Goal: Task Accomplishment & Management: Use online tool/utility

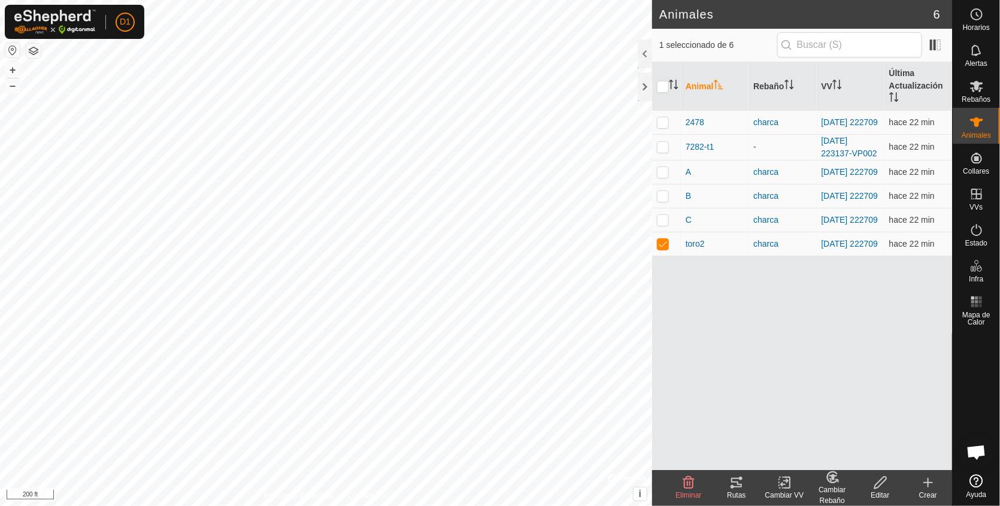
click at [732, 483] on icon at bounding box center [736, 482] width 14 height 14
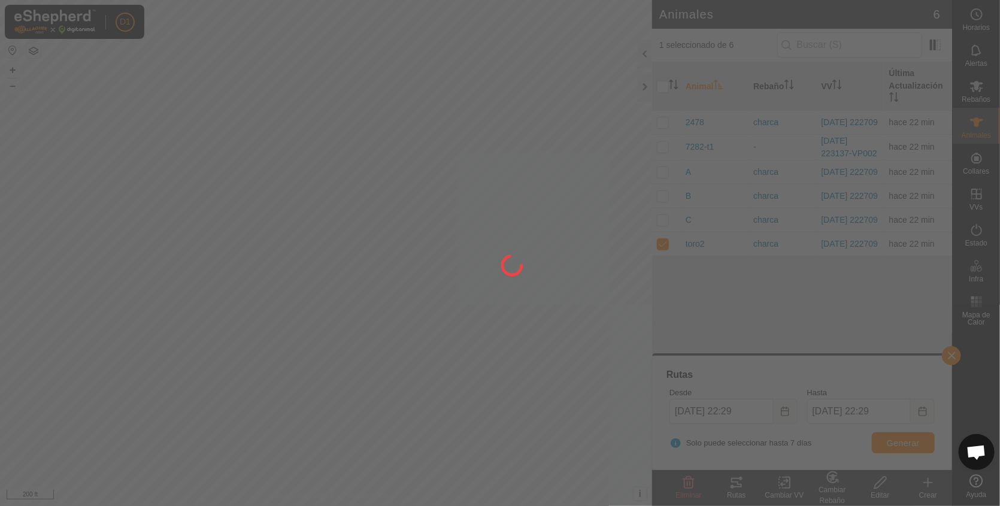
click at [732, 483] on div at bounding box center [500, 253] width 1000 height 506
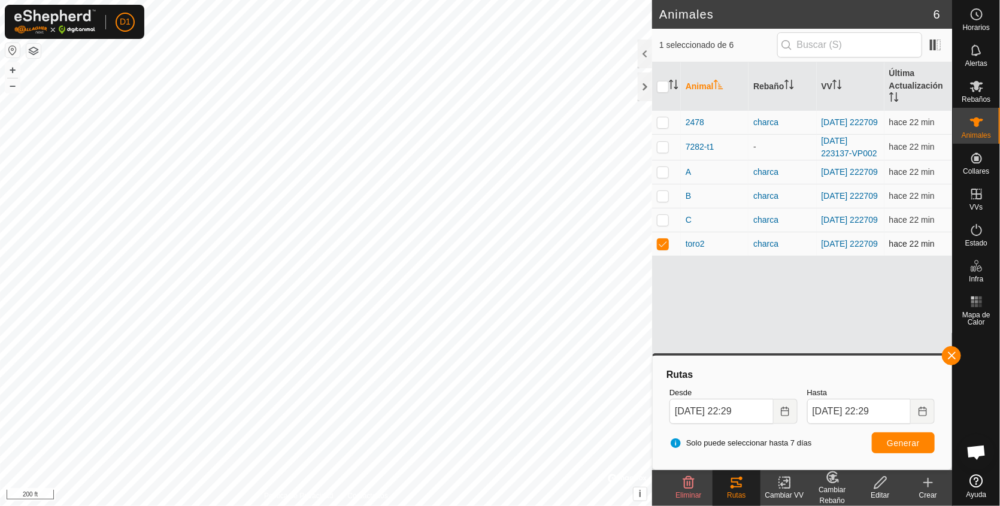
click at [663, 248] on p-checkbox at bounding box center [663, 244] width 12 height 10
checkbox input "false"
click at [657, 225] on p-checkbox at bounding box center [663, 220] width 12 height 10
click at [895, 442] on span "Generar" at bounding box center [903, 443] width 33 height 10
click at [662, 223] on p-checkbox at bounding box center [663, 220] width 12 height 10
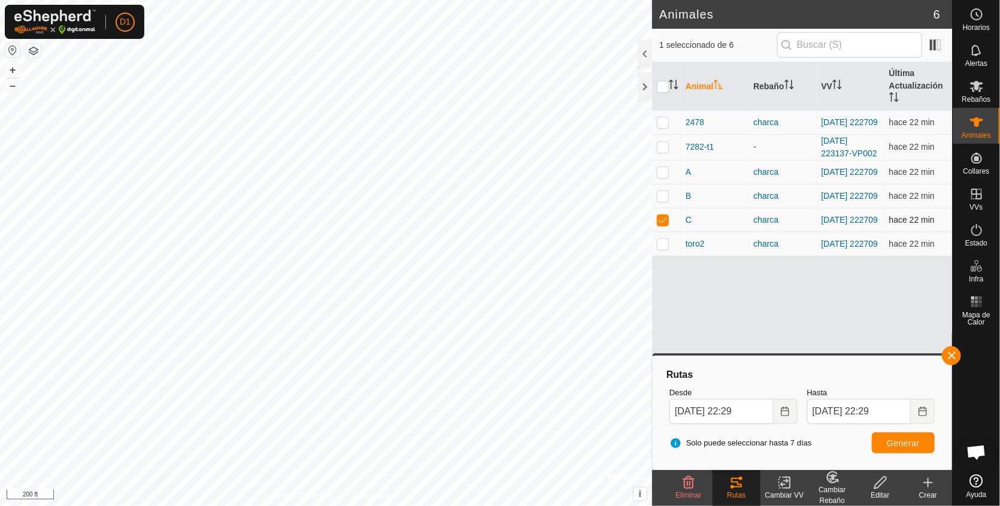
checkbox input "false"
click at [659, 193] on td at bounding box center [666, 196] width 29 height 24
click at [901, 445] on span "Generar" at bounding box center [903, 443] width 33 height 10
click at [661, 195] on p-checkbox at bounding box center [663, 196] width 12 height 10
checkbox input "false"
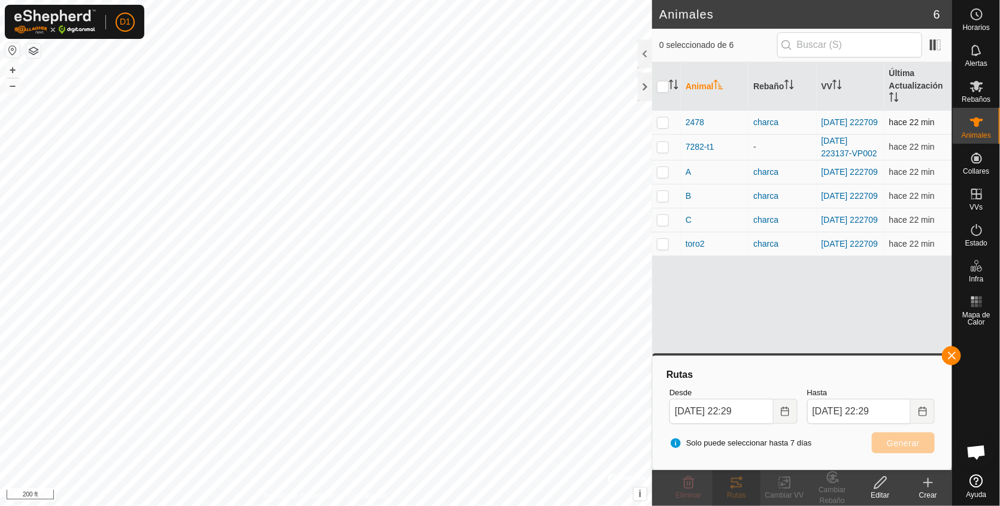
click at [659, 119] on p-checkbox at bounding box center [663, 122] width 12 height 10
click at [902, 435] on button "Generar" at bounding box center [903, 442] width 63 height 21
click at [666, 120] on p-checkbox at bounding box center [663, 122] width 12 height 10
checkbox input "false"
click at [662, 151] on p-checkbox at bounding box center [663, 147] width 12 height 10
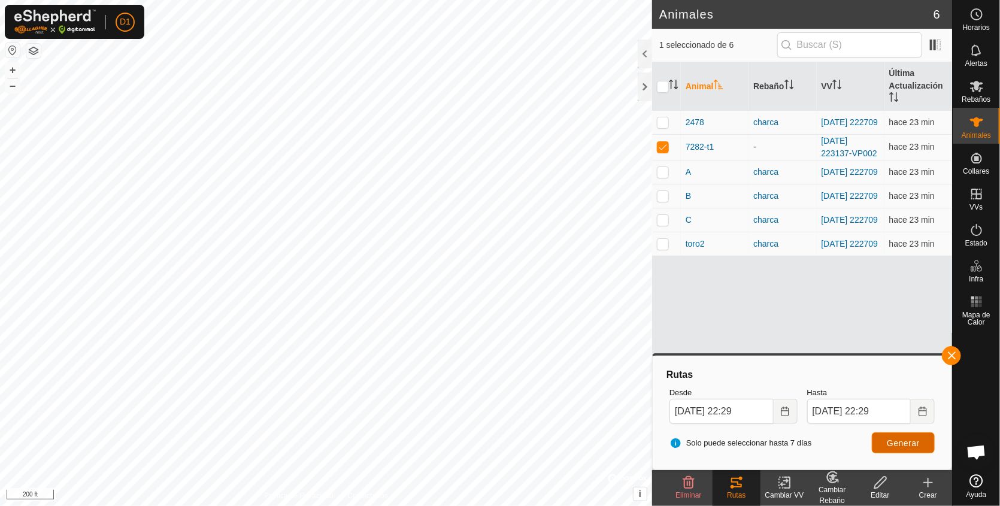
click at [901, 442] on span "Generar" at bounding box center [903, 443] width 33 height 10
click at [434, 0] on html "D1 Horarios Alertas Rebaños Animales Collares VVs Estado Infra Mapa de Calor Ay…" at bounding box center [500, 253] width 1000 height 506
click at [581, 0] on html "D1 Horarios Alertas Rebaños Animales Collares VVs Estado Infra Mapa de Calor Ay…" at bounding box center [500, 253] width 1000 height 506
click at [782, 0] on html "D1 Horarios Alertas Rebaños Animales Collares VVs Estado Infra Mapa de Calor Ay…" at bounding box center [500, 253] width 1000 height 506
click at [474, 505] on html "D1 Horarios Alertas Rebaños Animales Collares VVs Estado Infra Mapa de Calor Ay…" at bounding box center [500, 253] width 1000 height 506
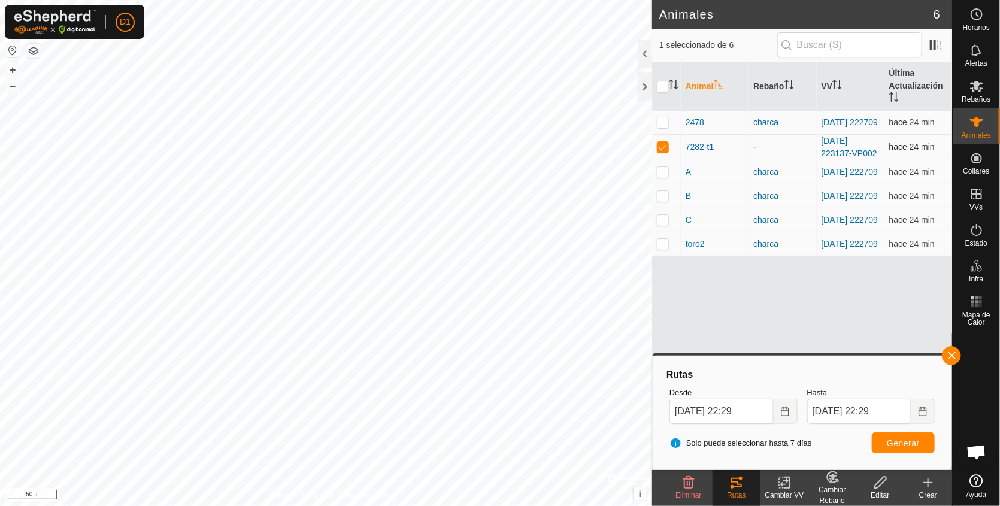
click at [662, 145] on p-checkbox at bounding box center [663, 147] width 12 height 10
checkbox input "false"
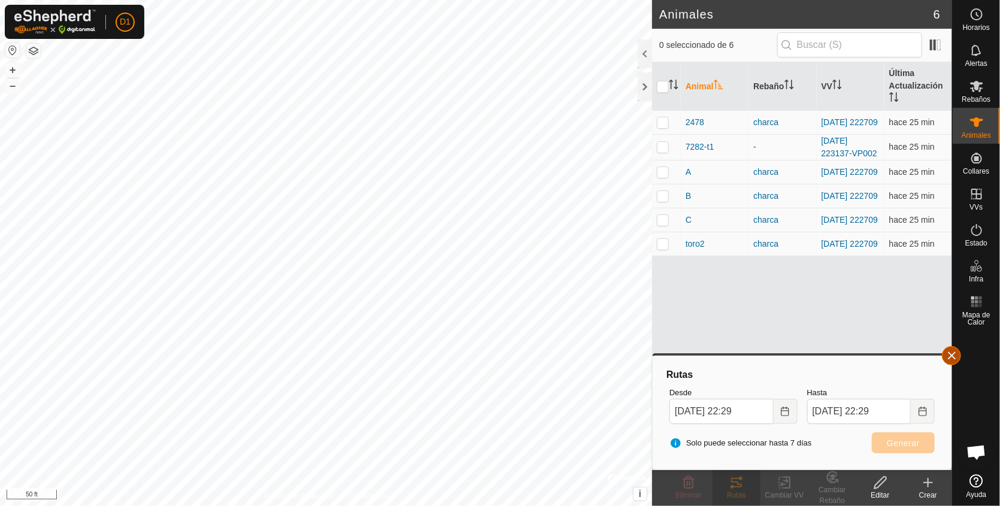
click at [953, 354] on button "button" at bounding box center [951, 355] width 19 height 19
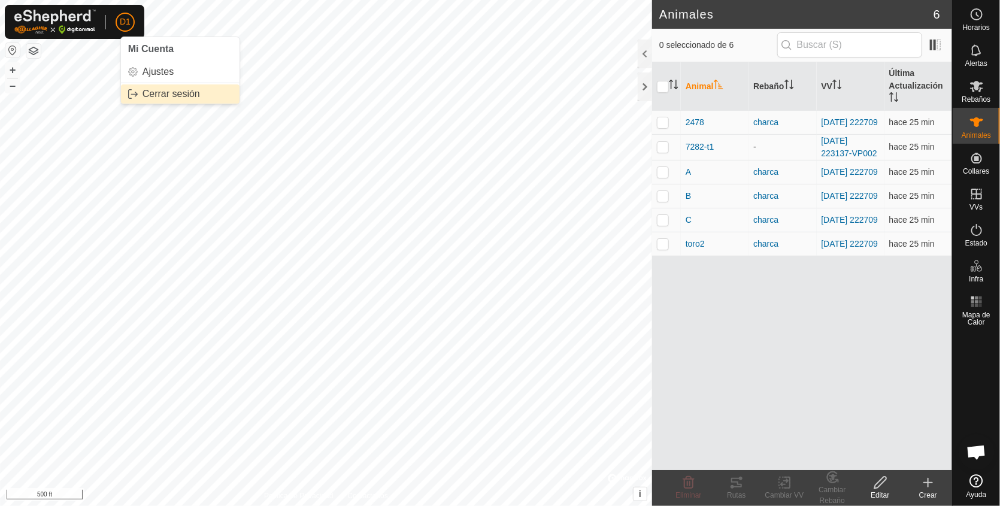
click at [161, 92] on link "Cerrar sesión" at bounding box center [180, 93] width 119 height 19
